Goal: Information Seeking & Learning: Learn about a topic

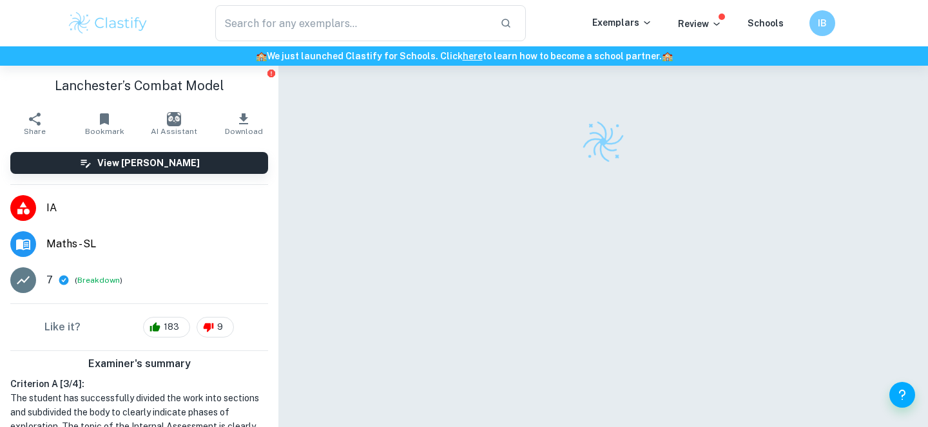
scroll to position [8, 0]
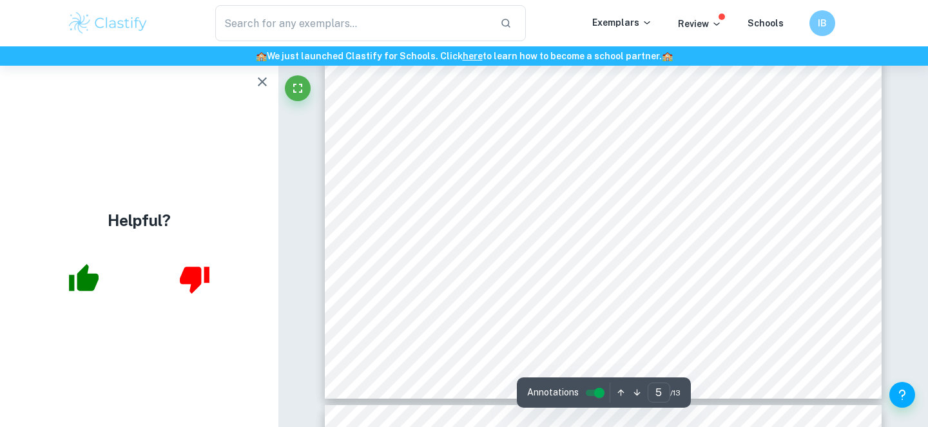
type input "6"
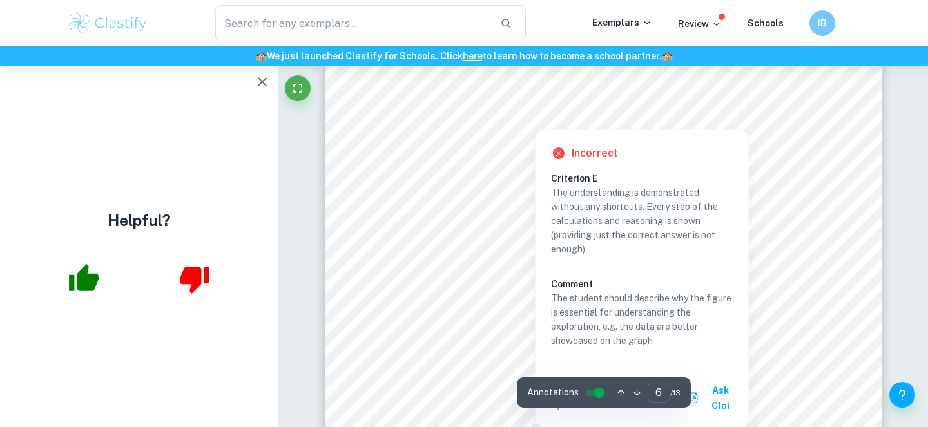
scroll to position [4192, 0]
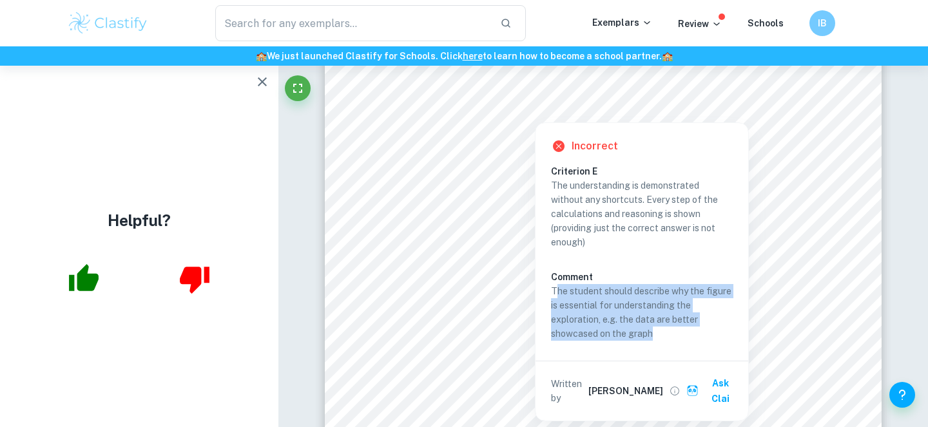
drag, startPoint x: 659, startPoint y: 333, endPoint x: 555, endPoint y: 288, distance: 112.9
click at [555, 288] on p "The student should describe why the figure is essential for understanding the e…" at bounding box center [642, 312] width 182 height 57
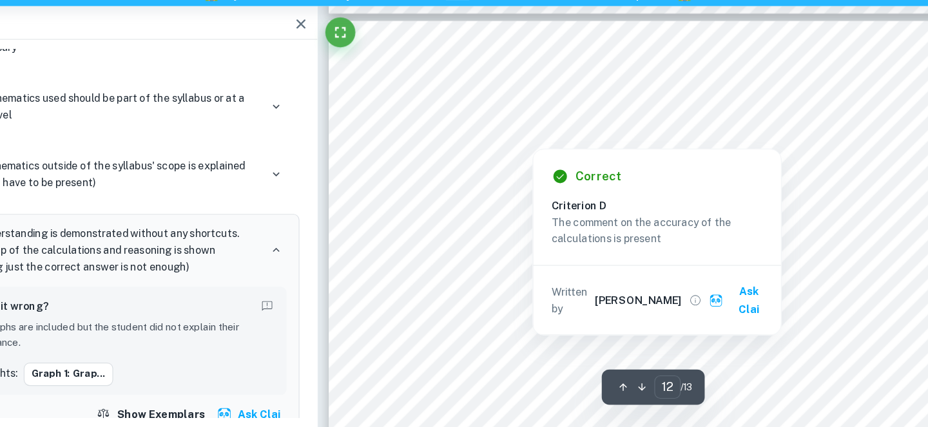
scroll to position [8823, 0]
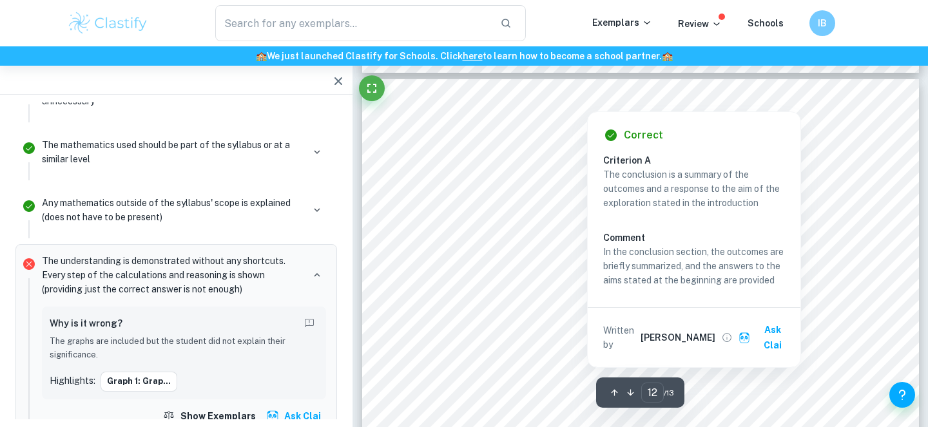
click at [503, 86] on div at bounding box center [620, 83] width 383 height 26
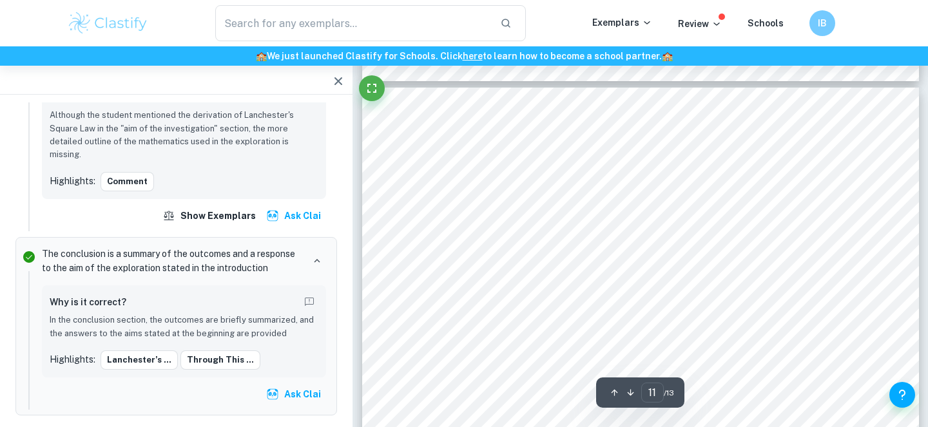
scroll to position [8019, 0]
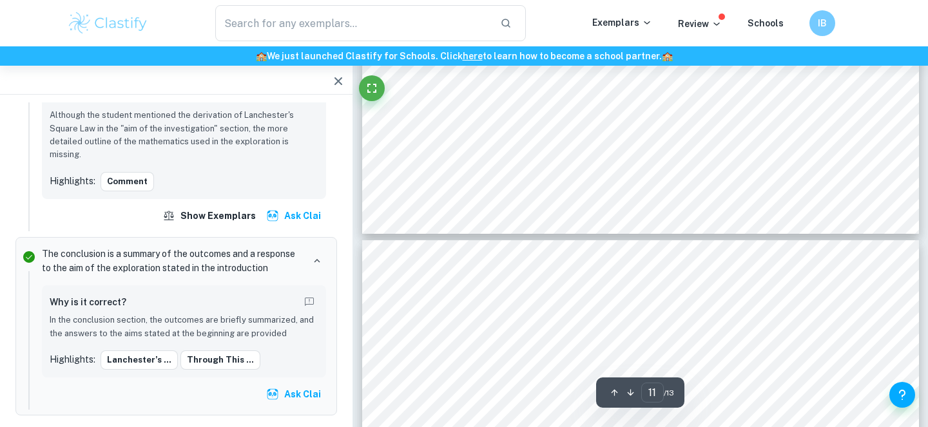
type input "12"
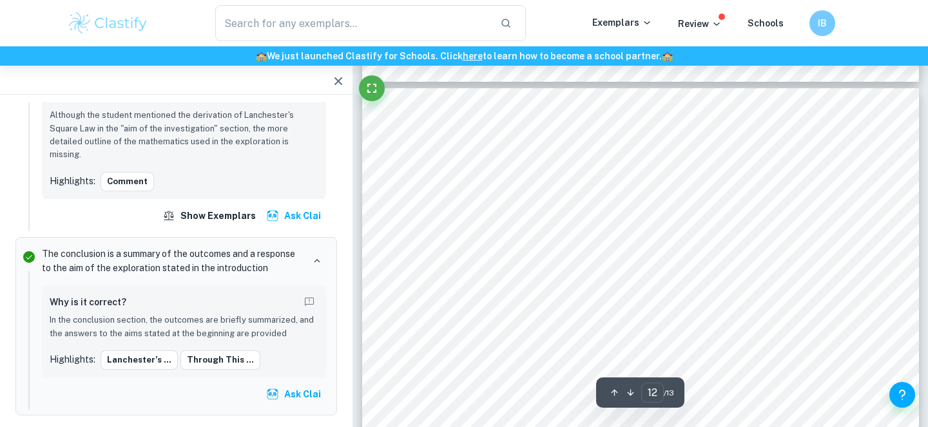
scroll to position [8827, 0]
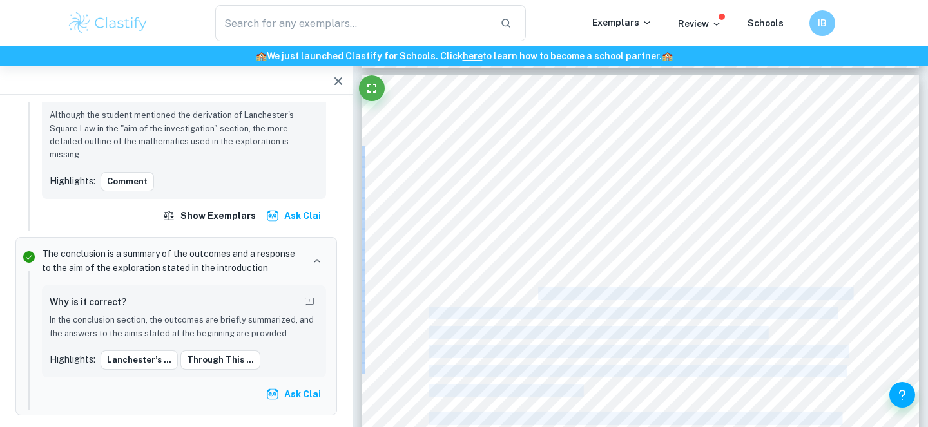
drag, startPoint x: 539, startPoint y: 209, endPoint x: 599, endPoint y: 290, distance: 100.4
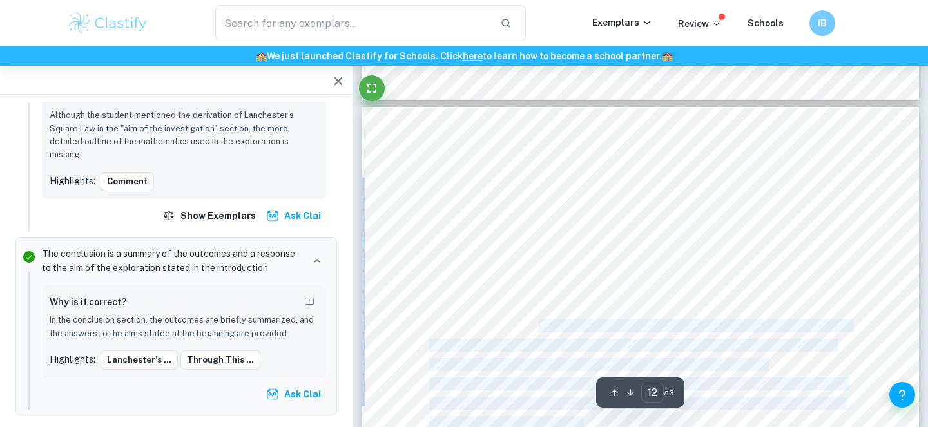
scroll to position [8825, 0]
